Goal: Download file/media

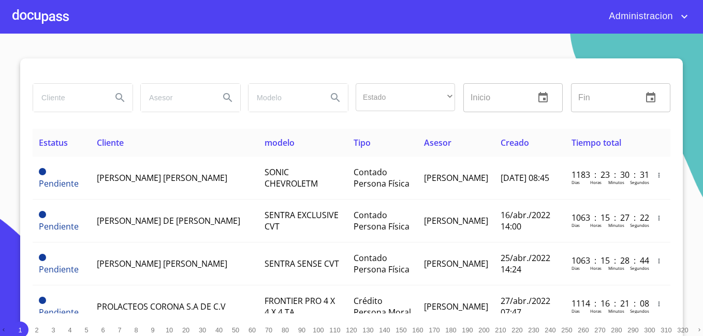
click at [86, 96] on input "search" at bounding box center [68, 98] width 70 height 28
type input "[PERSON_NAME]"
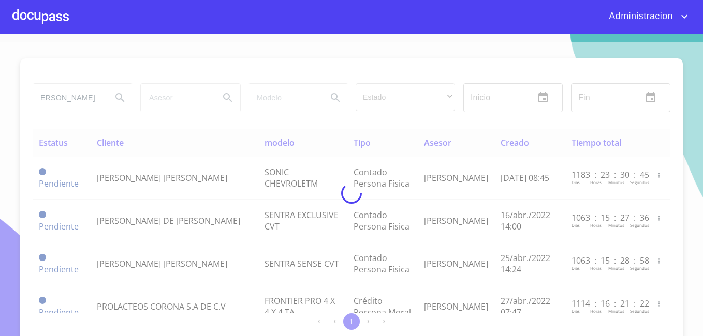
scroll to position [0, 0]
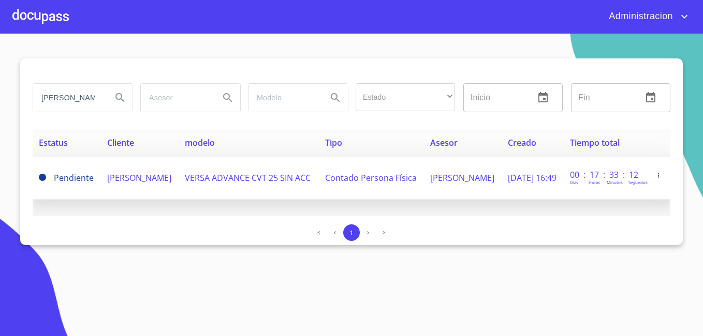
click at [101, 180] on td "[PERSON_NAME]" at bounding box center [140, 178] width 78 height 43
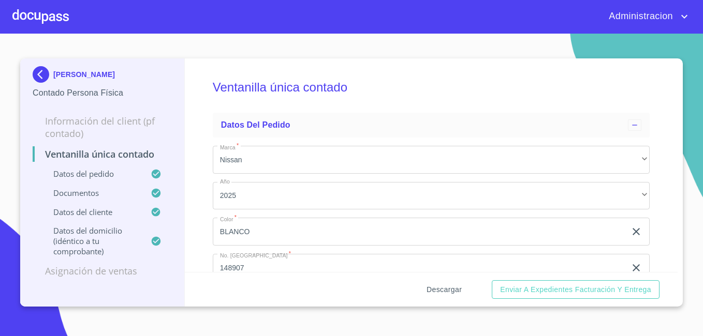
click at [437, 287] on span "Descargar" at bounding box center [443, 290] width 35 height 13
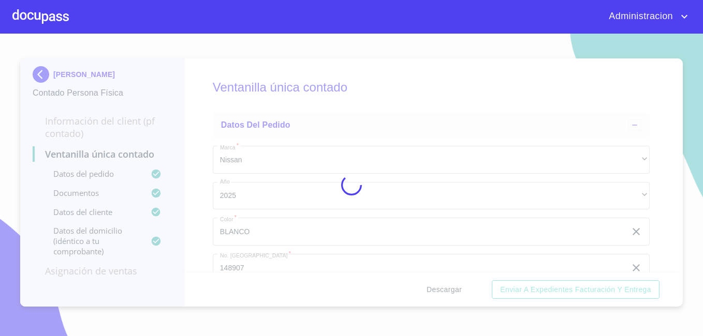
click at [437, 287] on div at bounding box center [351, 185] width 703 height 303
click at [437, 287] on div "0%" at bounding box center [351, 185] width 703 height 303
click at [437, 287] on div "10%" at bounding box center [351, 185] width 703 height 303
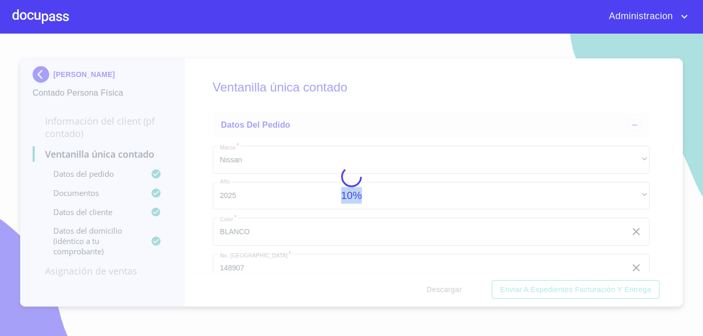
click at [437, 287] on div "10%" at bounding box center [351, 185] width 703 height 303
click at [437, 287] on div "15%" at bounding box center [351, 185] width 703 height 303
click at [437, 287] on div "25%" at bounding box center [351, 185] width 703 height 303
click at [437, 287] on div "74%" at bounding box center [351, 185] width 703 height 303
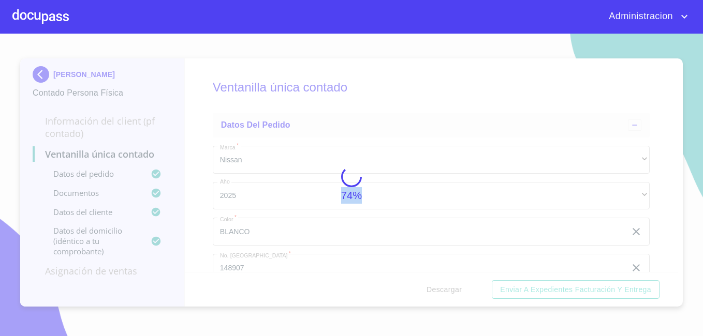
click at [437, 287] on div "74%" at bounding box center [351, 185] width 703 height 303
